Goal: Information Seeking & Learning: Check status

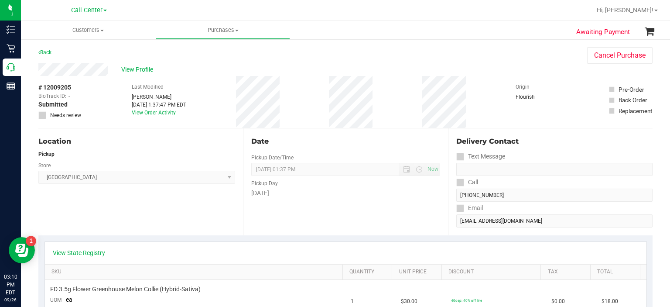
click at [74, 141] on div "Location" at bounding box center [136, 141] width 197 height 10
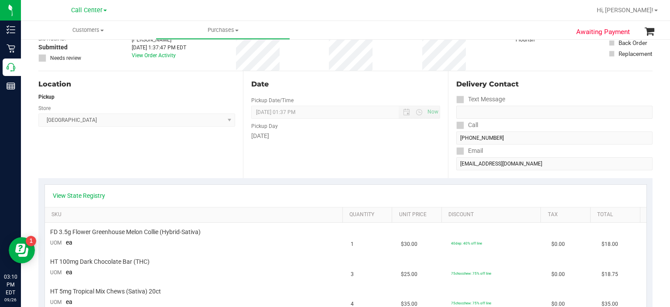
scroll to position [61, 0]
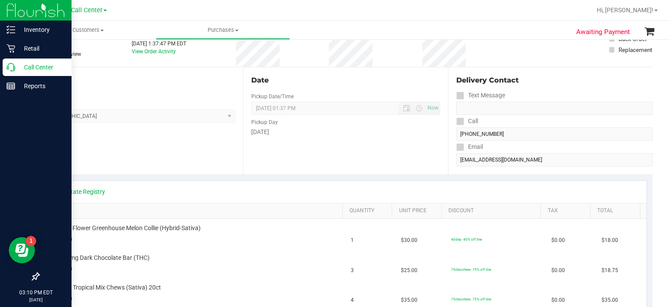
click at [10, 73] on div "Call Center" at bounding box center [37, 66] width 69 height 17
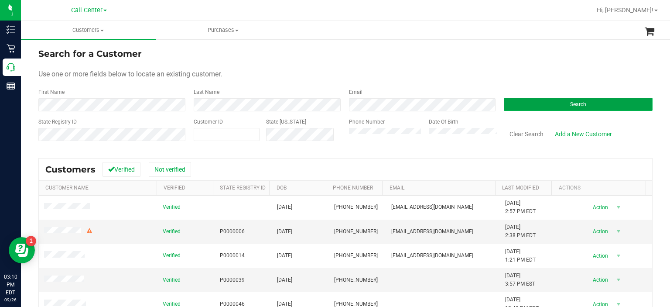
click at [513, 102] on button "Search" at bounding box center [578, 104] width 149 height 13
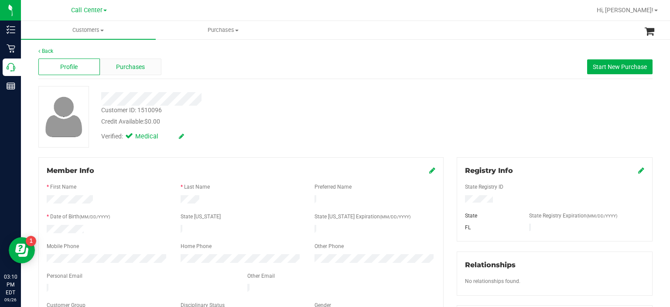
click at [115, 72] on div "Purchases" at bounding box center [131, 66] width 62 height 17
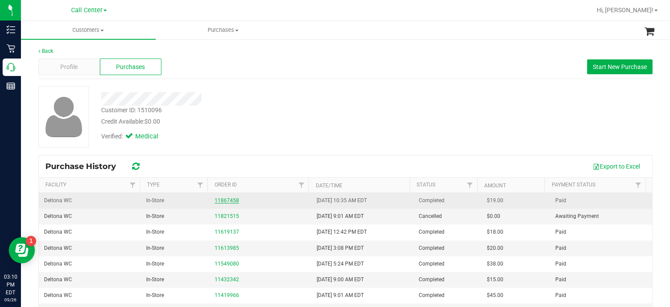
click at [221, 201] on link "11867458" at bounding box center [227, 200] width 24 height 6
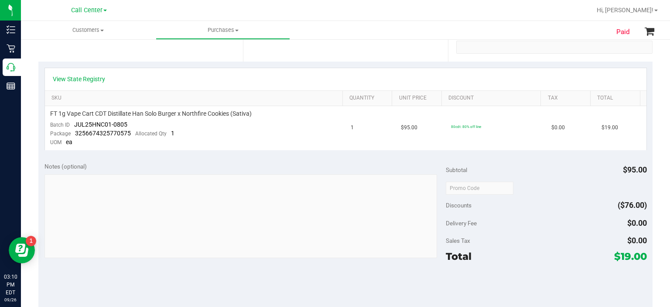
scroll to position [186, 0]
click at [95, 75] on link "View State Registry" at bounding box center [79, 77] width 52 height 9
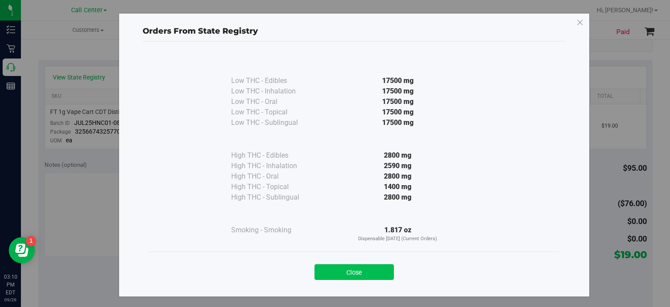
click at [344, 265] on button "Close" at bounding box center [354, 272] width 79 height 16
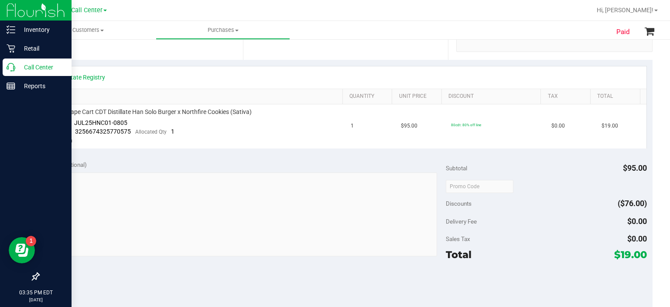
click at [18, 62] on p "Call Center" at bounding box center [41, 67] width 52 height 10
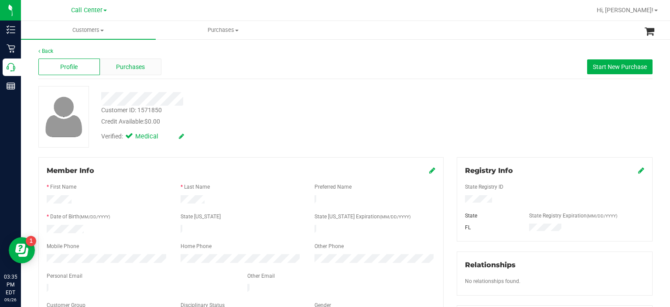
click at [141, 64] on span "Purchases" at bounding box center [130, 66] width 29 height 9
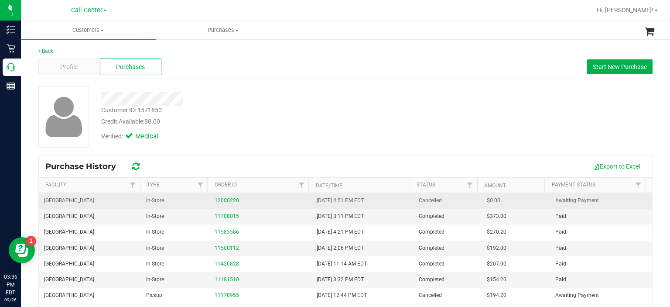
click at [222, 196] on div "12000220" at bounding box center [261, 200] width 92 height 8
click at [224, 202] on link "12000220" at bounding box center [227, 200] width 24 height 6
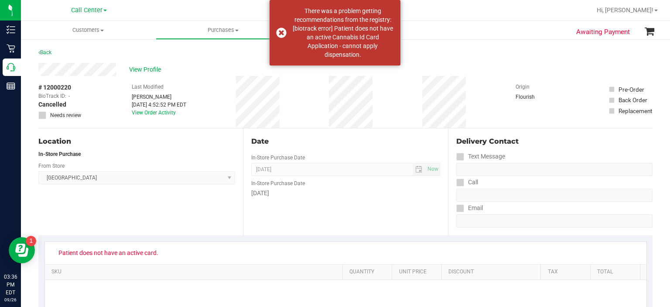
click at [212, 52] on div "Back" at bounding box center [345, 55] width 614 height 16
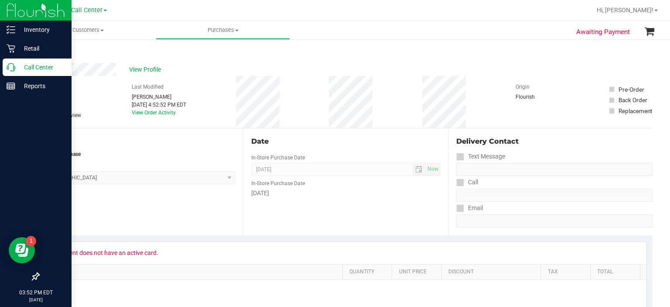
click at [19, 60] on div "Call Center" at bounding box center [37, 66] width 69 height 17
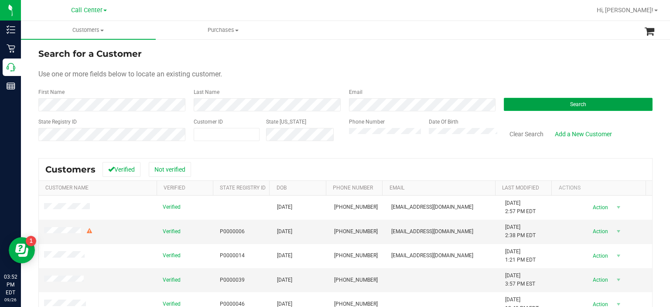
click at [535, 110] on button "Search" at bounding box center [578, 104] width 149 height 13
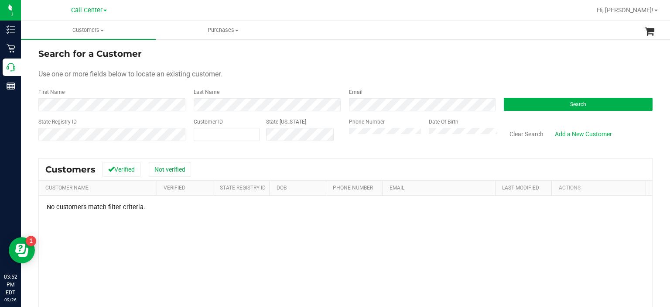
click at [305, 139] on div "State Registry ID Customer ID State [US_STATE] Phone Number Date Of Birth Clear…" at bounding box center [345, 133] width 614 height 31
click at [134, 96] on div "First Name" at bounding box center [112, 99] width 149 height 23
click at [130, 115] on form "Search for a Customer Use one or more fields below to locate an existing custom…" at bounding box center [345, 98] width 614 height 102
click at [136, 111] on form "Search for a Customer Use one or more fields below to locate an existing custom…" at bounding box center [345, 98] width 614 height 102
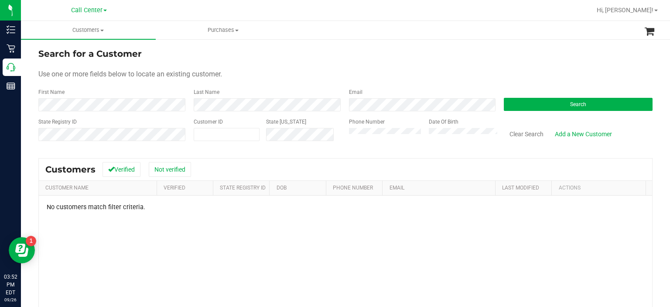
click at [213, 162] on div "Customers Verified Not verified" at bounding box center [345, 169] width 613 height 22
